Goal: Task Accomplishment & Management: Use online tool/utility

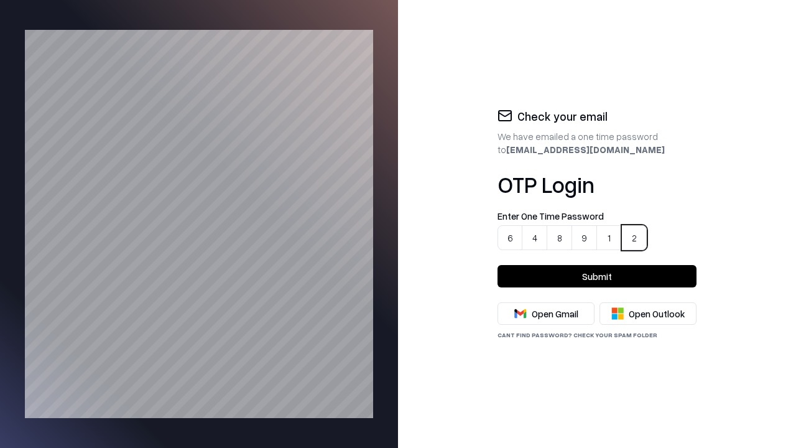
type input "******"
click at [597, 276] on button "Submit" at bounding box center [597, 276] width 199 height 22
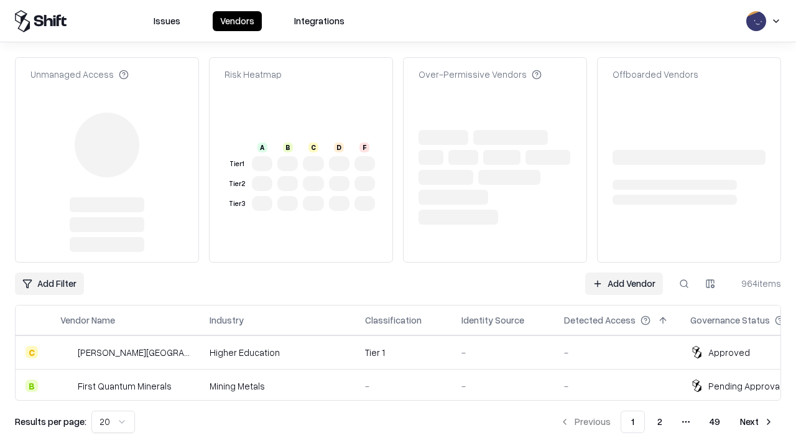
click at [625, 272] on link "Add Vendor" at bounding box center [624, 283] width 78 height 22
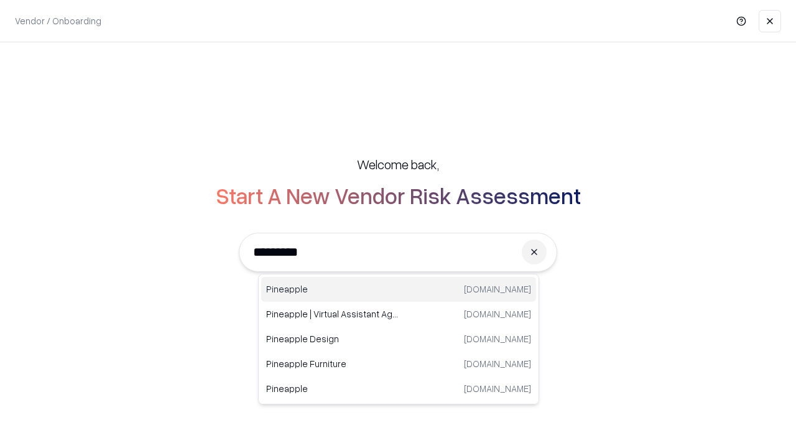
click at [399, 289] on div "Pineapple [DOMAIN_NAME]" at bounding box center [398, 289] width 275 height 25
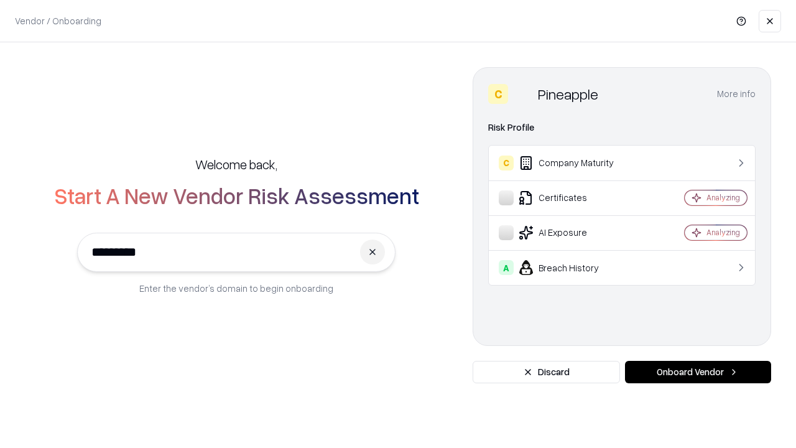
type input "*********"
click at [698, 372] on button "Onboard Vendor" at bounding box center [698, 372] width 146 height 22
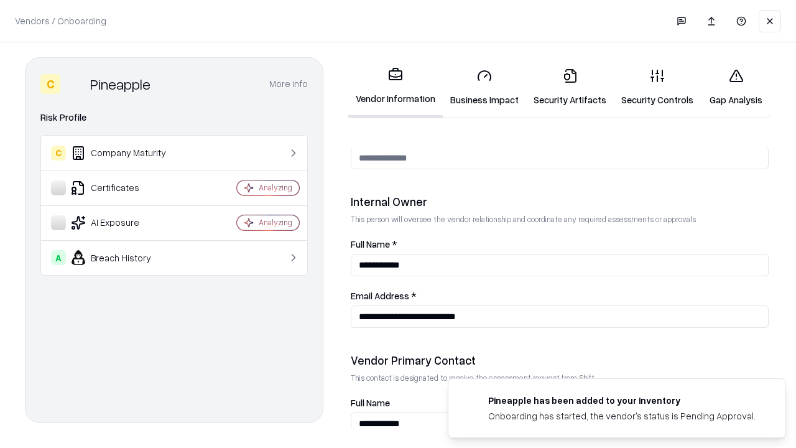
scroll to position [644, 0]
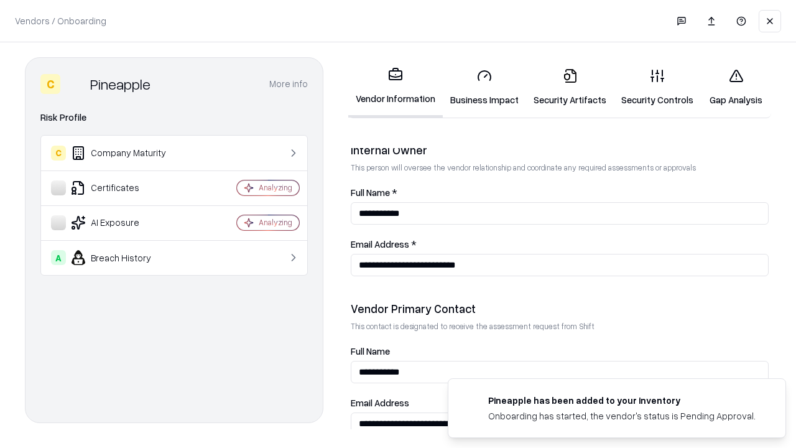
click at [563, 87] on link "Security Artifacts" at bounding box center [570, 87] width 88 height 58
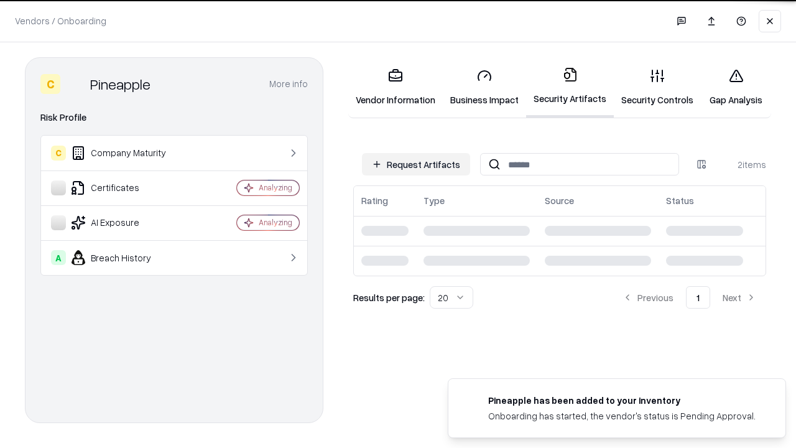
click at [418, 164] on button "Request Artifacts" at bounding box center [416, 164] width 108 height 22
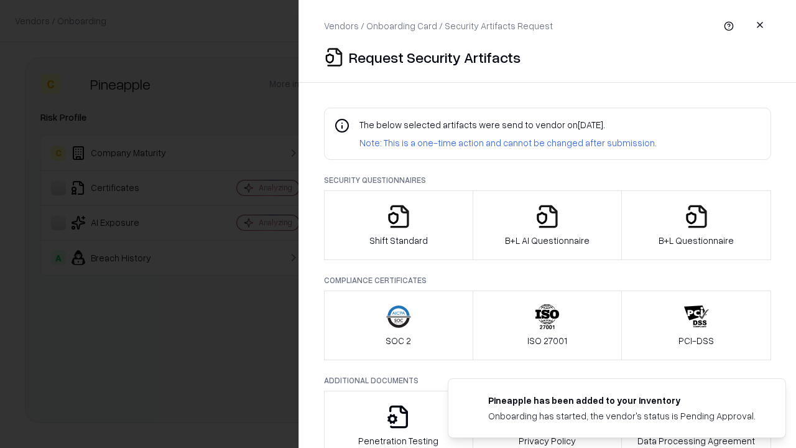
click at [696, 225] on icon "button" at bounding box center [696, 216] width 25 height 25
click at [547, 225] on icon "button" at bounding box center [547, 216] width 25 height 25
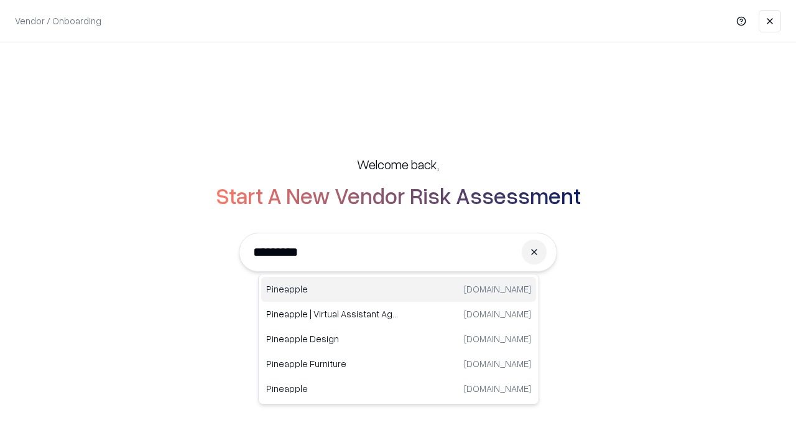
click at [399, 289] on div "Pineapple [DOMAIN_NAME]" at bounding box center [398, 289] width 275 height 25
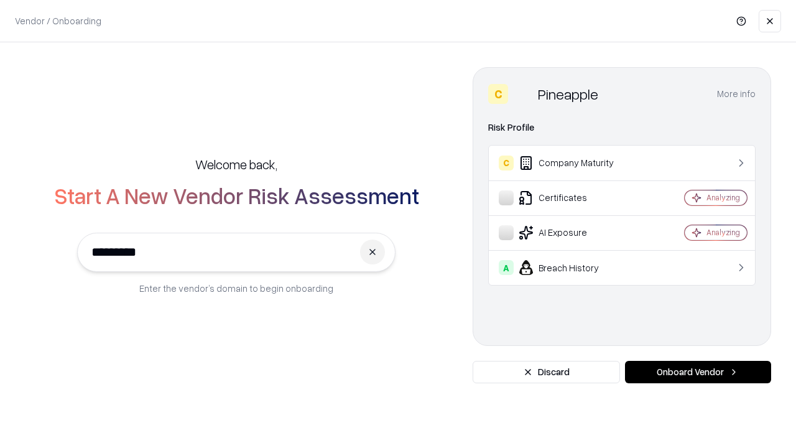
type input "*********"
click at [698, 372] on button "Onboard Vendor" at bounding box center [698, 372] width 146 height 22
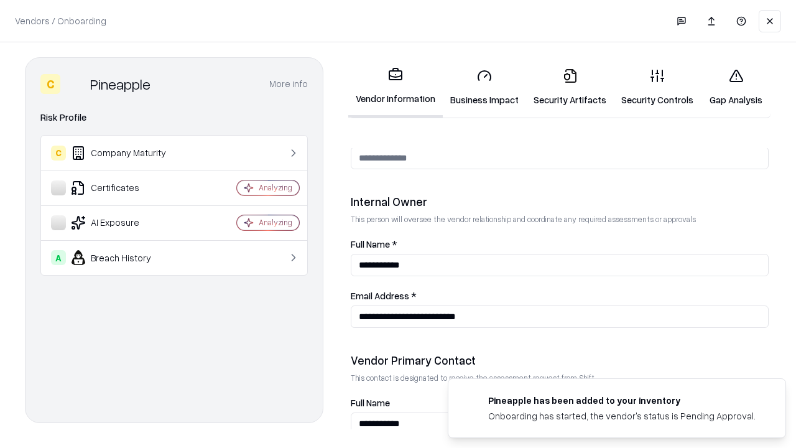
scroll to position [644, 0]
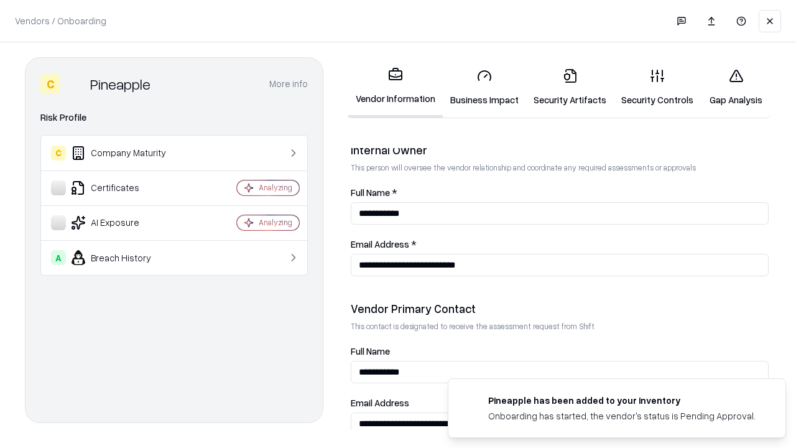
click at [730, 87] on link "Gap Analysis" at bounding box center [736, 87] width 70 height 58
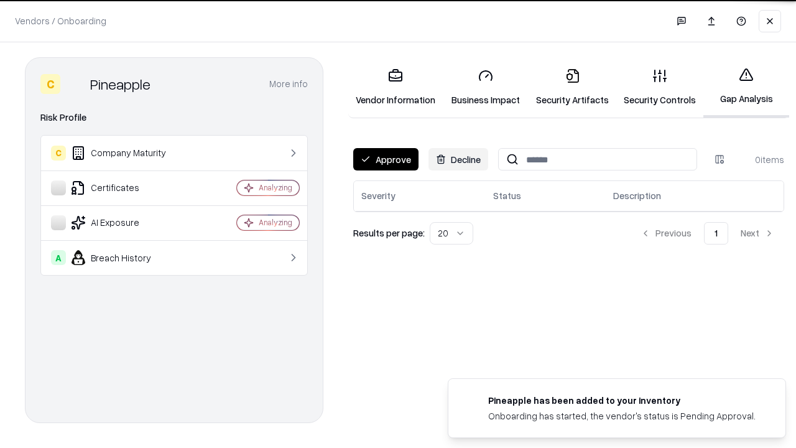
click at [385, 159] on button "Approve" at bounding box center [385, 159] width 65 height 22
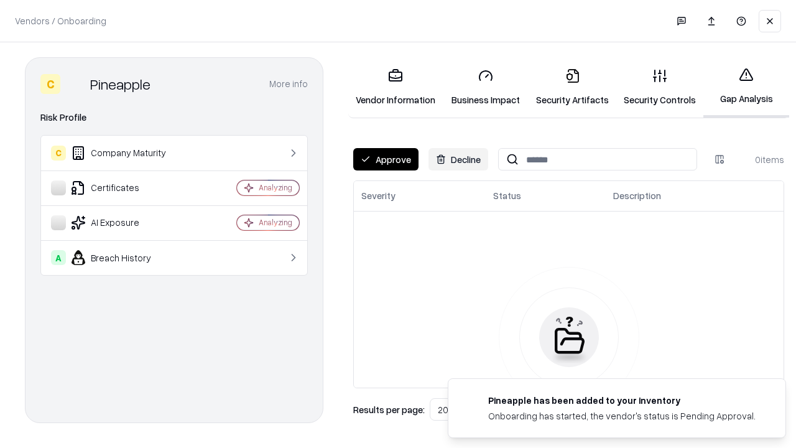
click at [385, 159] on button "Approve" at bounding box center [385, 159] width 65 height 22
